Goal: Task Accomplishment & Management: Use online tool/utility

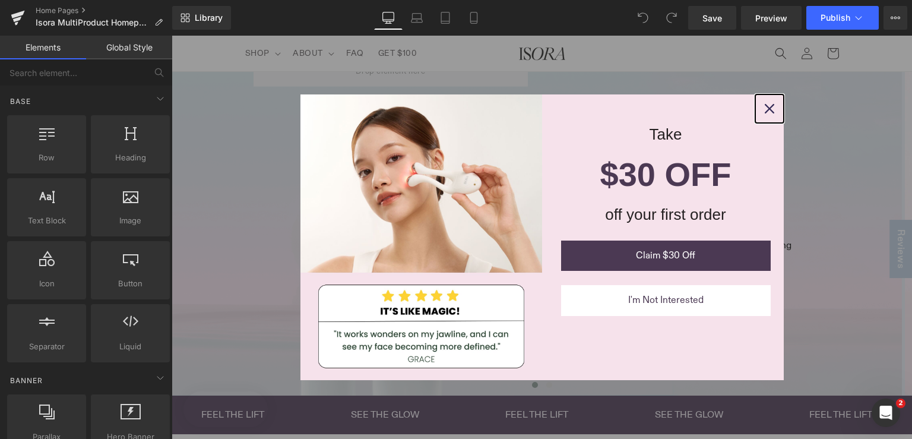
click at [765, 109] on icon "close icon" at bounding box center [769, 108] width 9 height 9
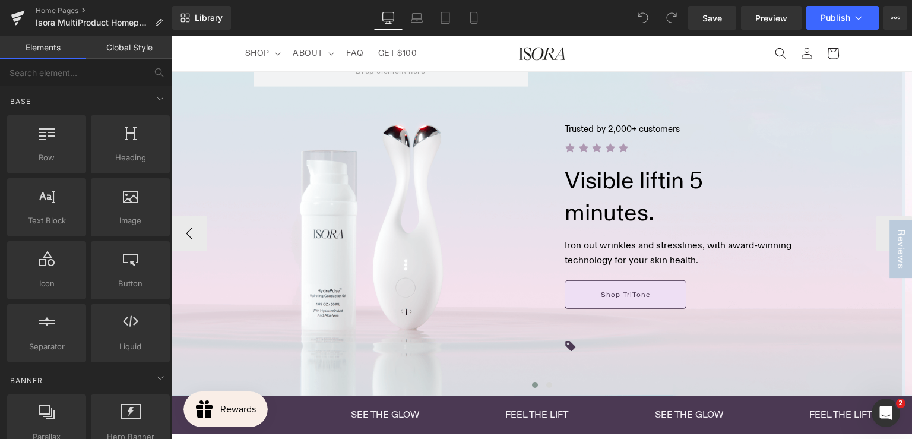
scroll to position [59, 0]
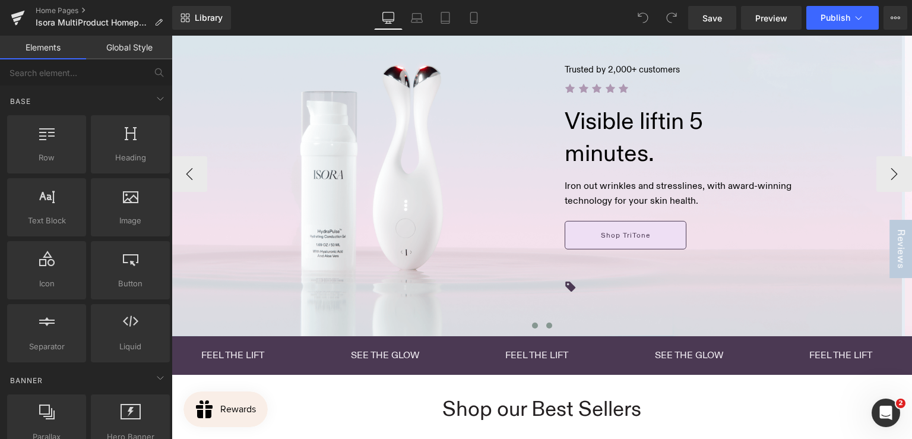
click at [546, 325] on span at bounding box center [549, 325] width 6 height 6
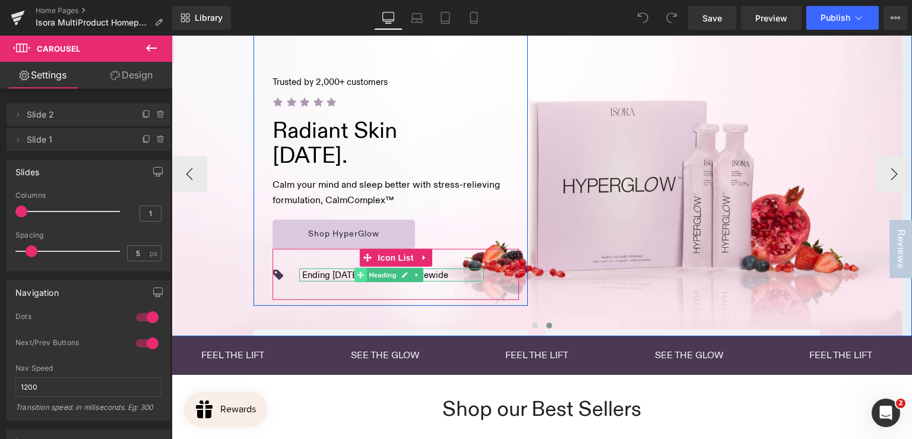
click at [357, 277] on icon at bounding box center [360, 274] width 7 height 7
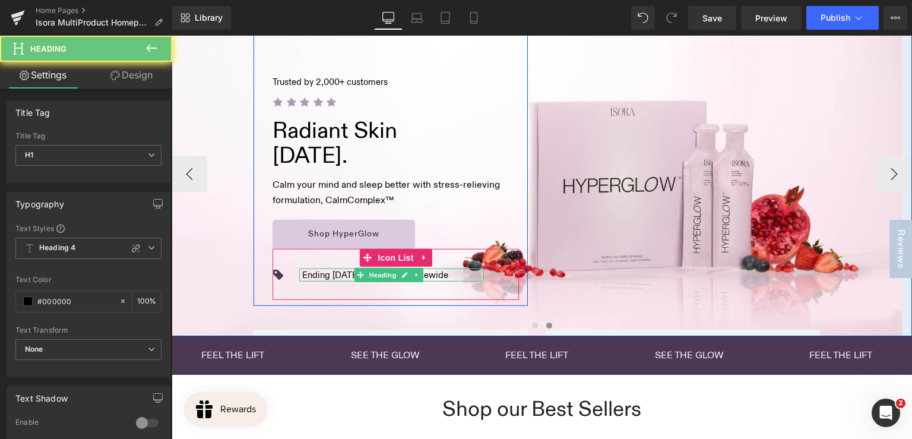
click at [335, 277] on h1 "Ending [DATE]: Buy 1, Get 1 Sitewide" at bounding box center [375, 275] width 146 height 14
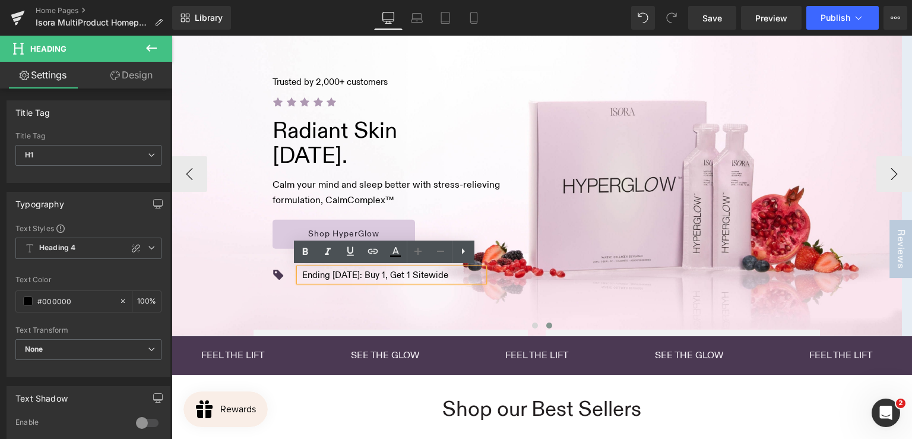
click at [353, 272] on h1 "Ending [DATE]: Buy 1, Get 1 Sitewide" at bounding box center [375, 275] width 146 height 14
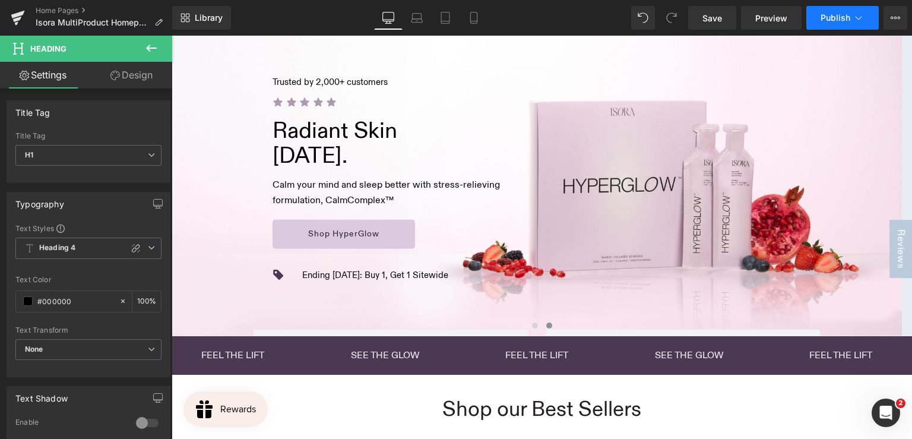
click at [838, 21] on span "Publish" at bounding box center [835, 17] width 30 height 9
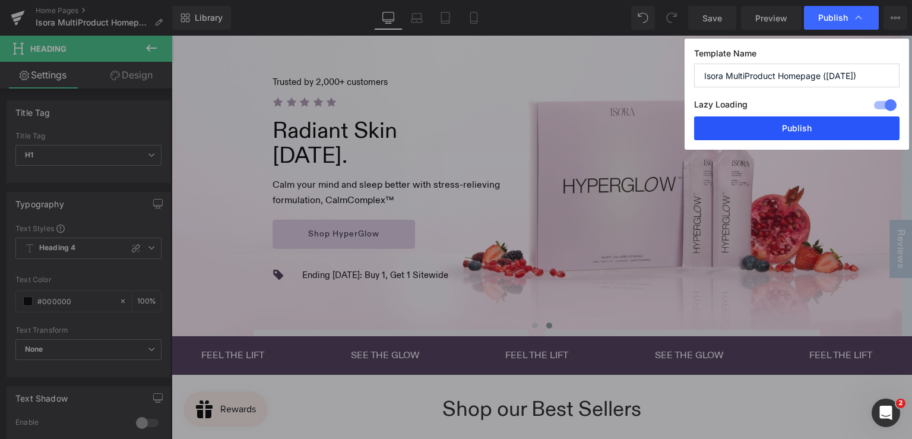
click at [744, 129] on button "Publish" at bounding box center [796, 128] width 205 height 24
